Goal: Information Seeking & Learning: Learn about a topic

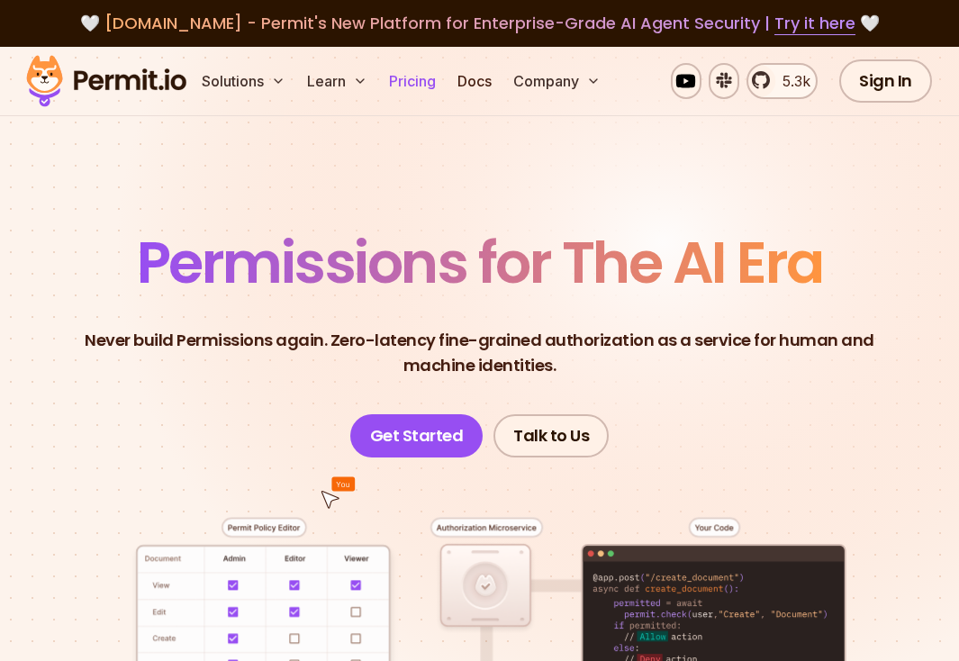
click at [428, 84] on link "Pricing" at bounding box center [412, 81] width 61 height 36
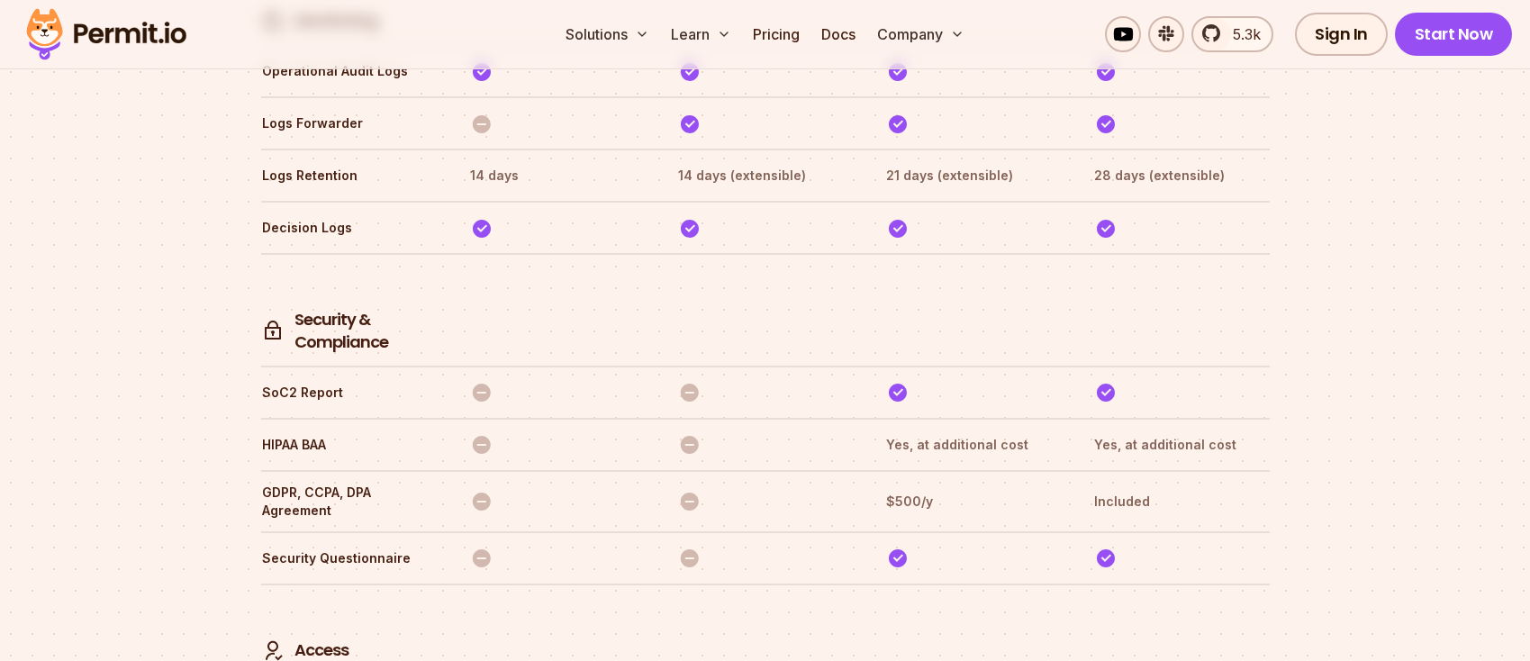
scroll to position [4095, 0]
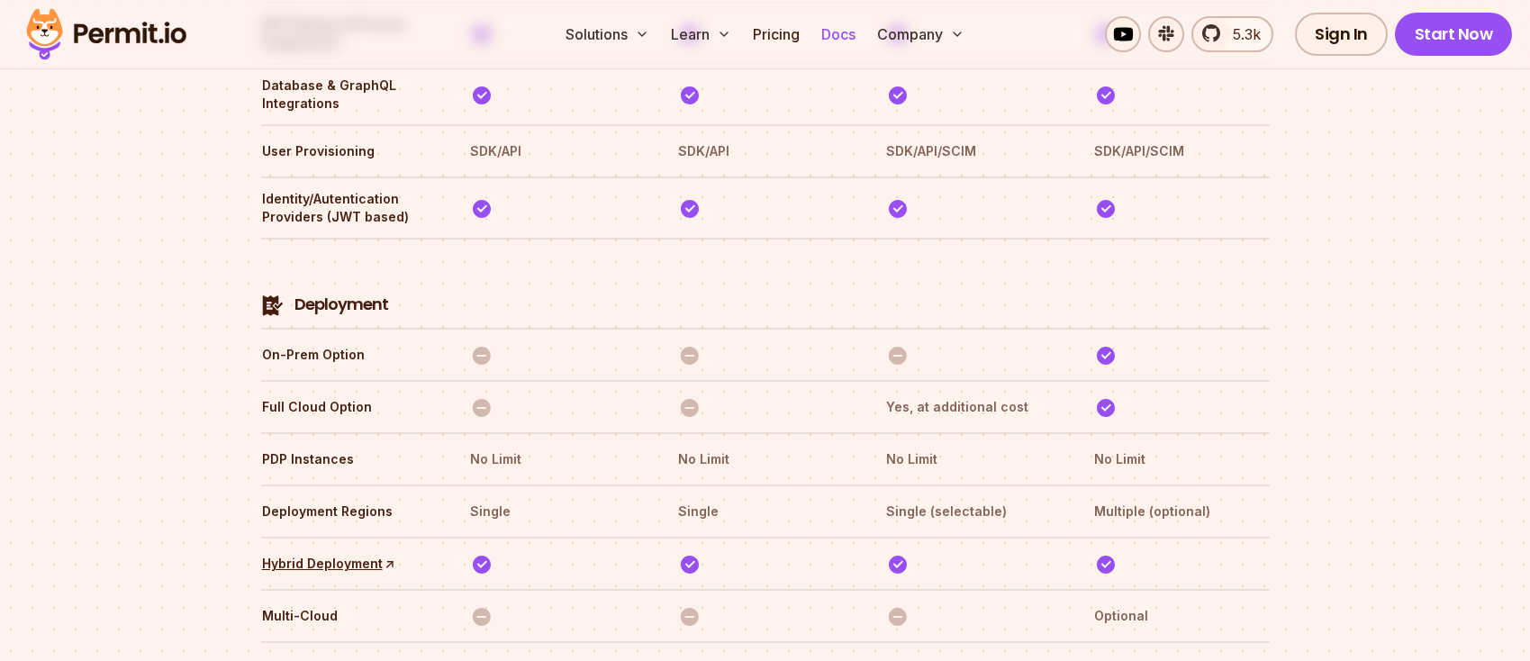
click at [835, 37] on link "Docs" at bounding box center [838, 34] width 49 height 36
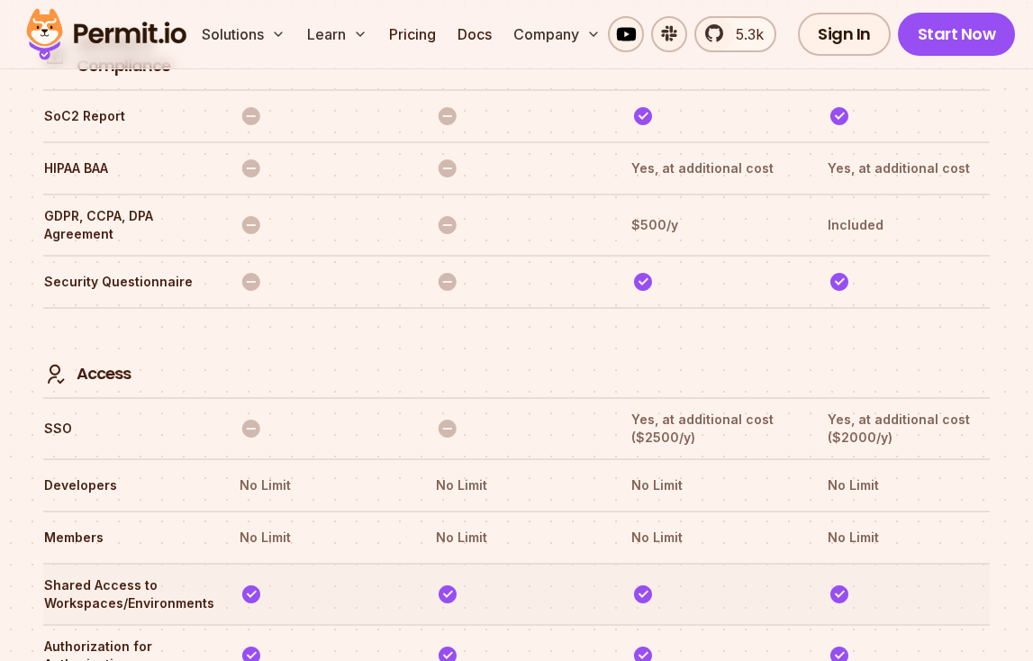
scroll to position [5596, 0]
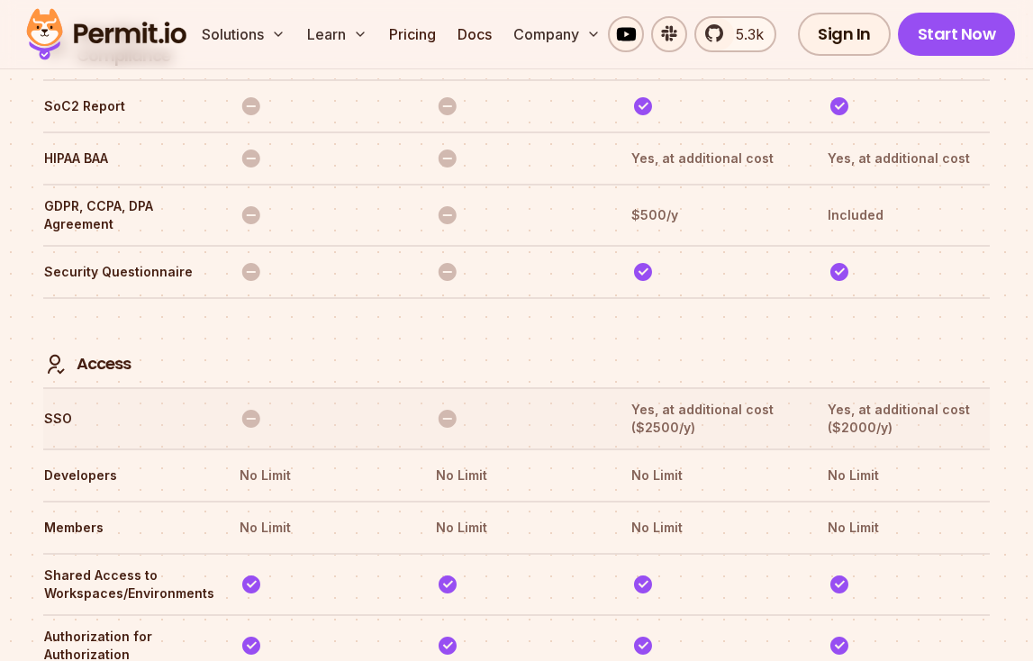
click at [60, 400] on th "SSO" at bounding box center [124, 419] width 163 height 38
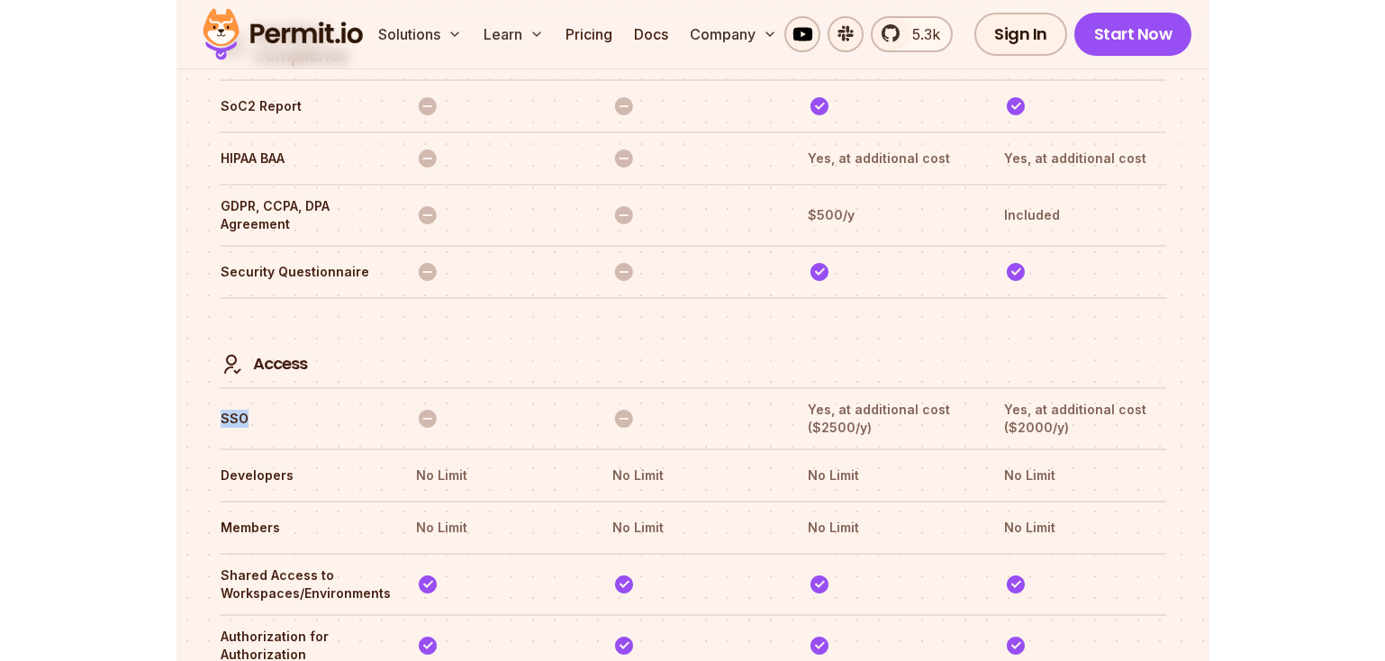
scroll to position [5059, 0]
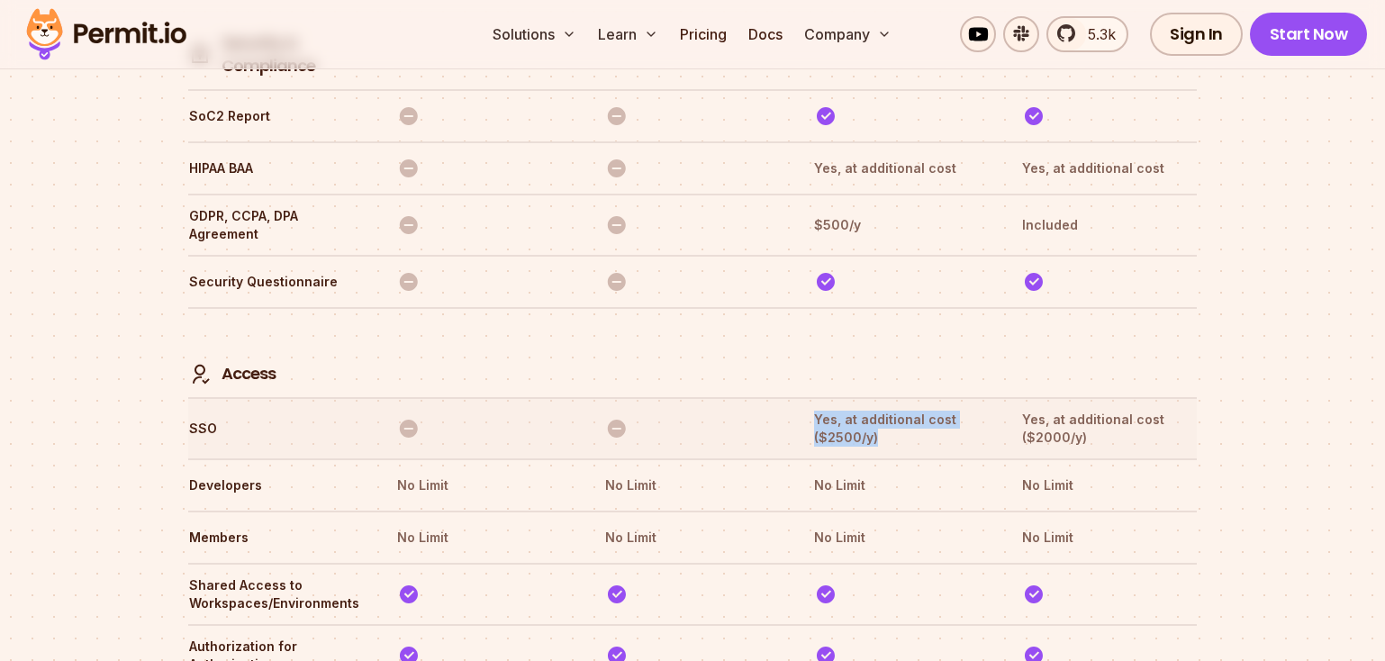
drag, startPoint x: 894, startPoint y: 360, endPoint x: 817, endPoint y: 344, distance: 78.2
click at [817, 410] on th "Yes, at additional cost ($2500/y)" at bounding box center [901, 429] width 176 height 38
click at [924, 410] on th "Yes, at additional cost ($2500/y)" at bounding box center [901, 429] width 176 height 38
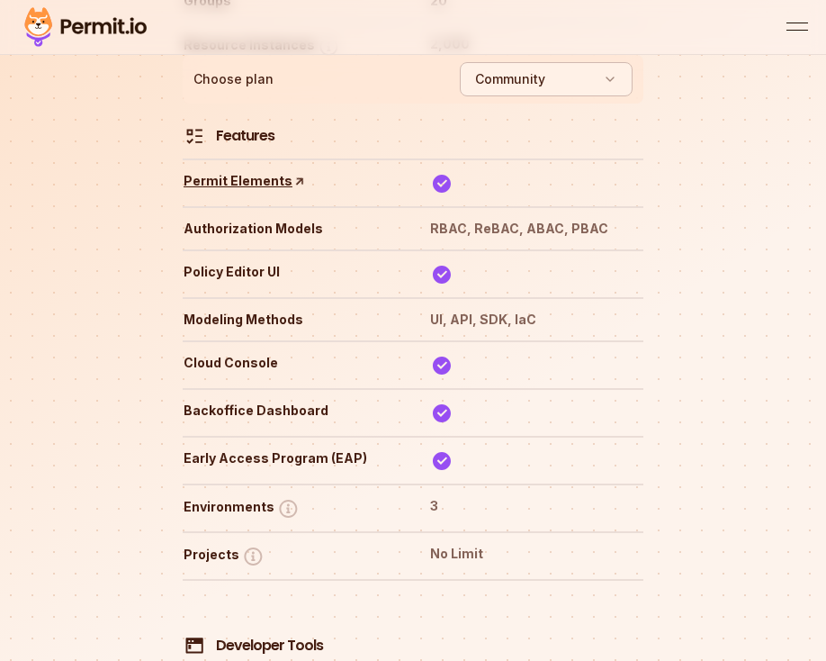
scroll to position [4692, 0]
